Goal: Task Accomplishment & Management: Manage account settings

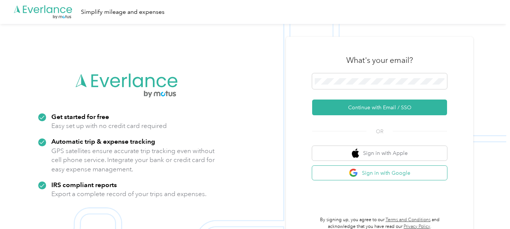
click at [401, 174] on button "Sign in with Google" at bounding box center [379, 173] width 135 height 15
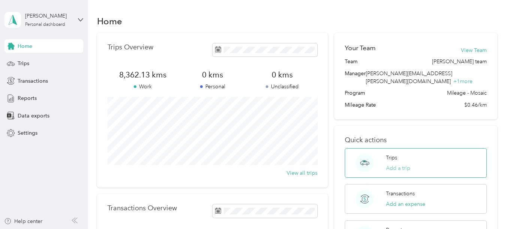
click at [399, 164] on button "Add a trip" at bounding box center [398, 168] width 24 height 8
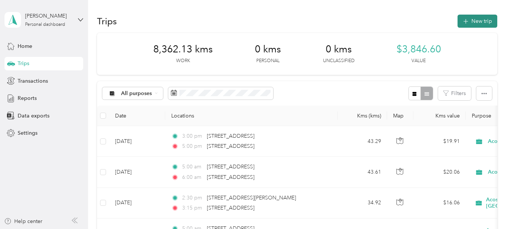
click at [480, 19] on button "New trip" at bounding box center [477, 21] width 40 height 13
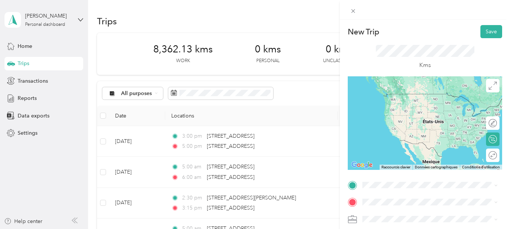
click at [402, 93] on span "[STREET_ADDRESS]" at bounding box center [400, 90] width 48 height 7
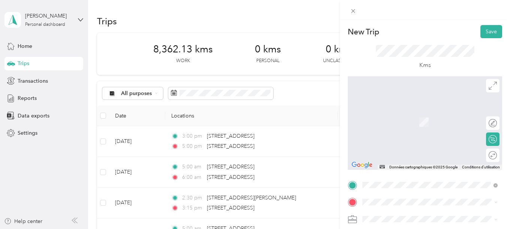
click at [402, 111] on span "[STREET_ADDRESS]" at bounding box center [400, 107] width 48 height 7
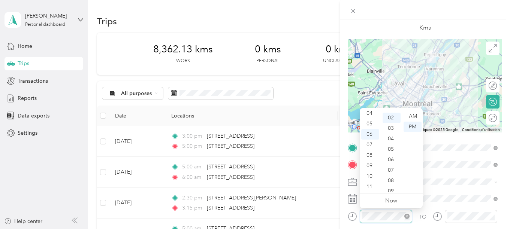
scroll to position [20, 0]
drag, startPoint x: 369, startPoint y: 125, endPoint x: 380, endPoint y: 127, distance: 11.8
click at [370, 125] on div "05" at bounding box center [370, 124] width 18 height 10
click at [392, 115] on div "00" at bounding box center [391, 116] width 18 height 10
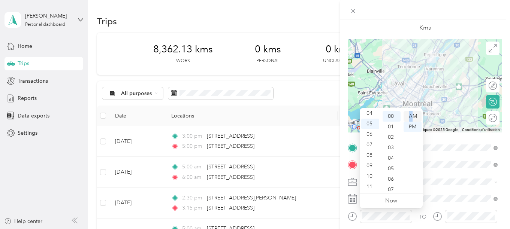
click at [410, 116] on div "AM" at bounding box center [412, 116] width 18 height 10
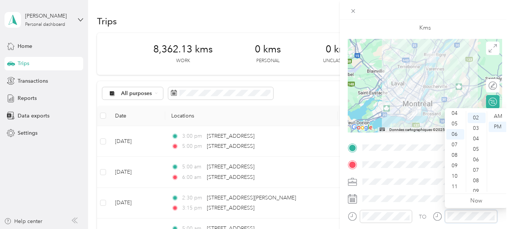
scroll to position [20, 0]
click at [454, 133] on div "06" at bounding box center [455, 134] width 18 height 10
click at [473, 115] on div "00" at bounding box center [476, 116] width 18 height 10
click at [495, 116] on div "AM" at bounding box center [497, 116] width 18 height 10
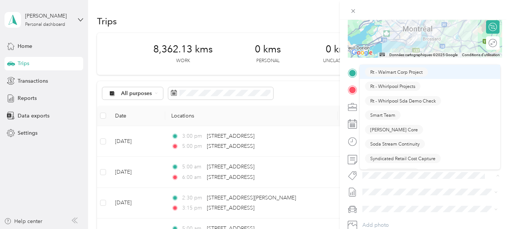
scroll to position [712, 0]
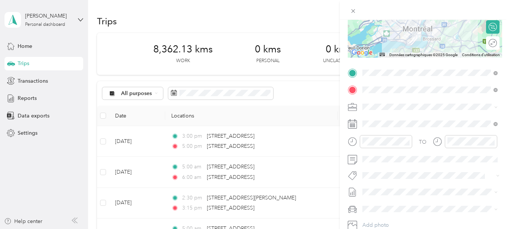
click at [389, 124] on span "[PERSON_NAME] Core" at bounding box center [394, 124] width 48 height 7
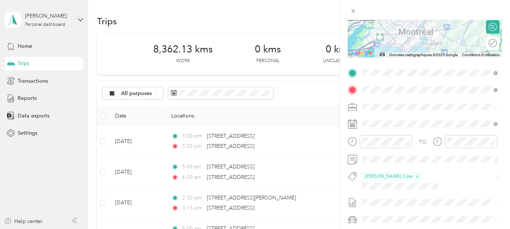
scroll to position [0, 0]
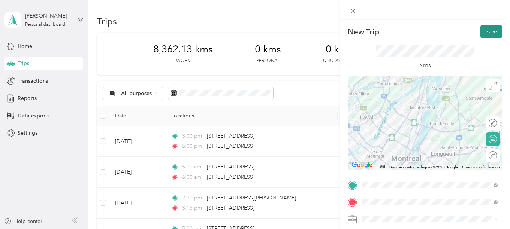
click at [487, 30] on button "Save" at bounding box center [491, 31] width 22 height 13
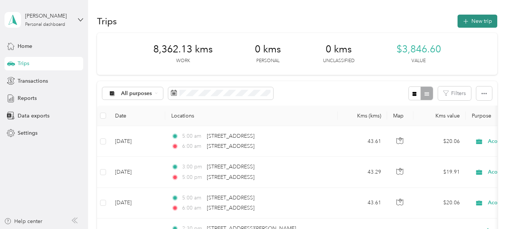
click at [481, 21] on button "New trip" at bounding box center [477, 21] width 40 height 13
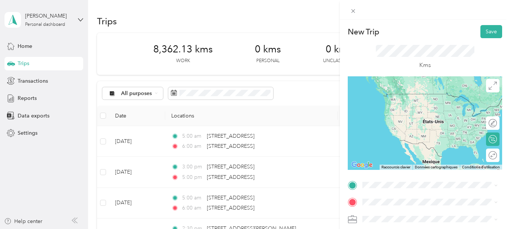
click at [415, 94] on span "[STREET_ADDRESS]" at bounding box center [400, 90] width 48 height 7
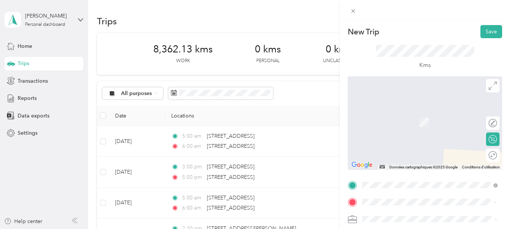
click at [395, 115] on span "[STREET_ADDRESS]" at bounding box center [400, 111] width 48 height 7
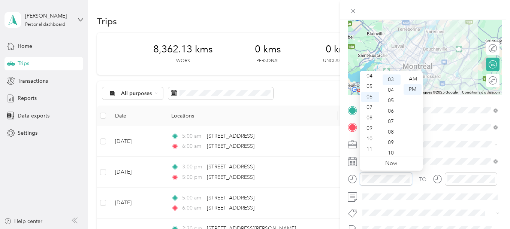
scroll to position [7, 0]
click at [370, 102] on div "03" at bounding box center [370, 103] width 18 height 10
click at [392, 78] on div "00" at bounding box center [391, 79] width 18 height 10
click at [413, 90] on div "PM" at bounding box center [412, 89] width 18 height 10
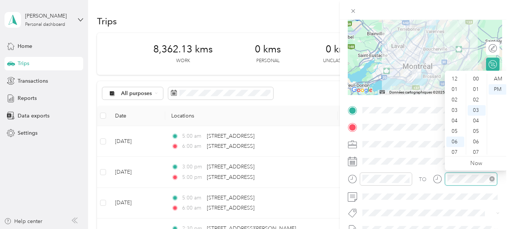
scroll to position [31, 0]
drag, startPoint x: 456, startPoint y: 86, endPoint x: 477, endPoint y: 90, distance: 21.2
click at [458, 87] on div "05" at bounding box center [455, 86] width 18 height 10
click at [474, 78] on div "00" at bounding box center [476, 79] width 18 height 10
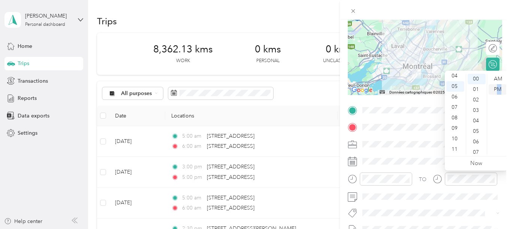
click at [500, 90] on div "PM" at bounding box center [497, 89] width 18 height 10
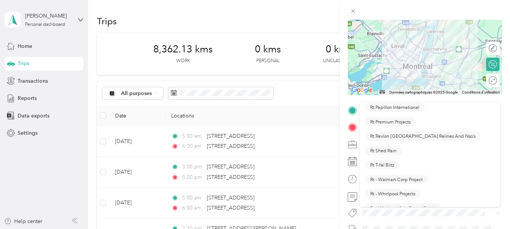
scroll to position [674, 0]
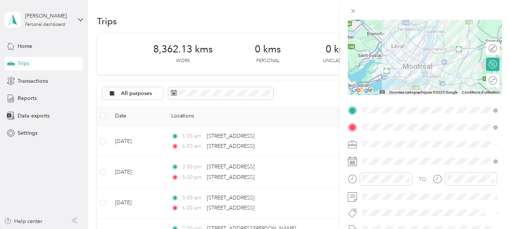
drag, startPoint x: 388, startPoint y: 199, endPoint x: 415, endPoint y: 178, distance: 34.8
click at [393, 194] on span "[PERSON_NAME] Core" at bounding box center [394, 197] width 48 height 7
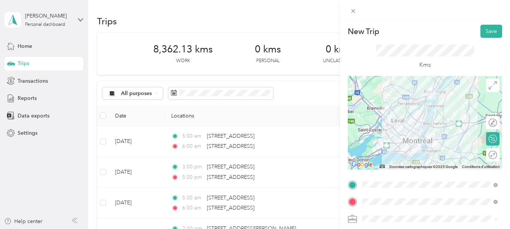
scroll to position [0, 0]
click at [491, 29] on button "Save" at bounding box center [491, 31] width 22 height 13
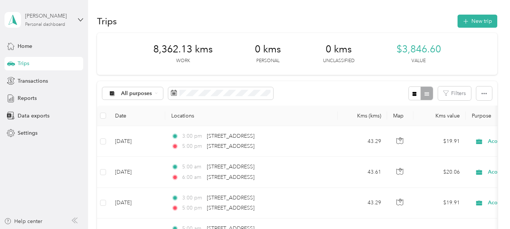
click at [53, 24] on div "Personal dashboard" at bounding box center [45, 24] width 40 height 4
click at [43, 61] on div "Log out" at bounding box center [83, 60] width 147 height 13
